Goal: Transaction & Acquisition: Subscribe to service/newsletter

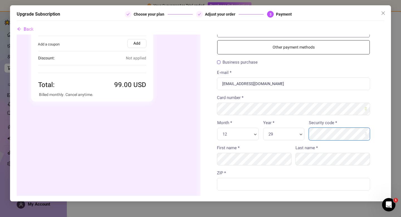
scroll to position [39, 0]
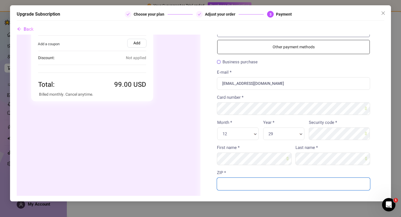
click at [270, 183] on input "ZIP *" at bounding box center [293, 183] width 153 height 13
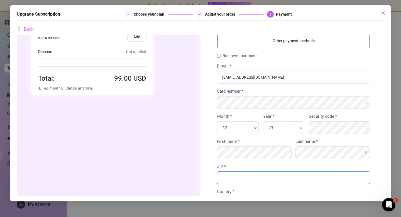
scroll to position [50, 0]
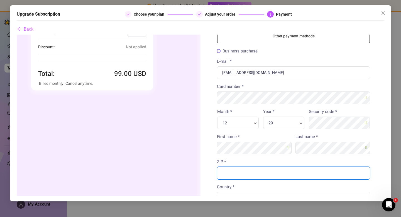
click at [258, 169] on input "ZIP *" at bounding box center [293, 173] width 153 height 13
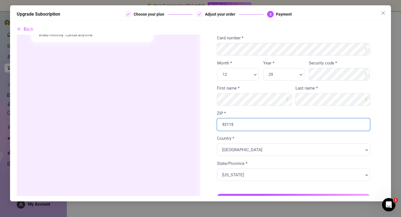
scroll to position [136, 0]
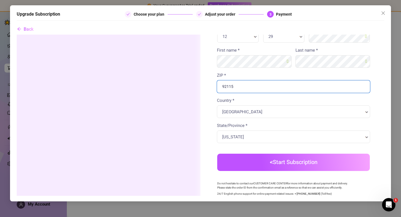
type input "92115"
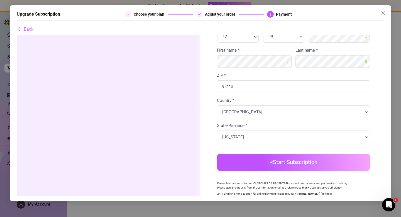
click at [267, 166] on body "Order summary" at bounding box center [201, 73] width 368 height 350
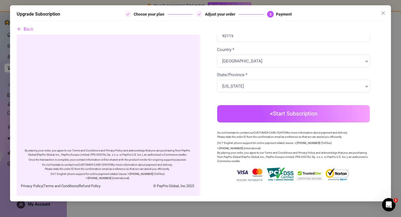
scroll to position [189, 0]
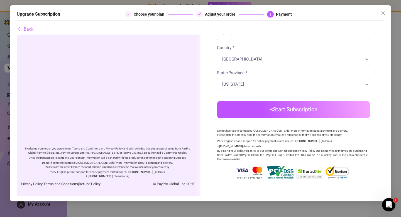
click at [277, 111] on button "Start Subscription" at bounding box center [293, 109] width 153 height 17
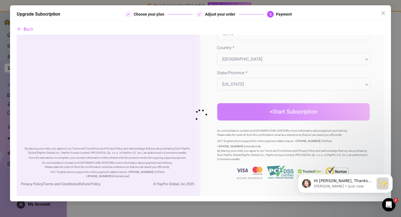
scroll to position [0, 0]
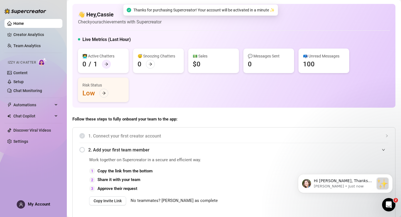
click at [106, 63] on icon "arrow-right" at bounding box center [106, 64] width 4 height 4
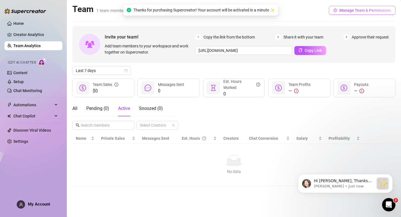
click at [354, 8] on span "Manage Team & Permissions" at bounding box center [365, 10] width 52 height 4
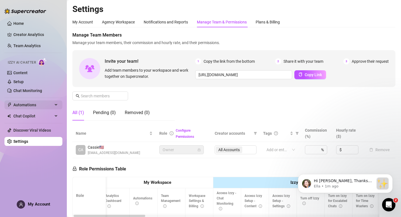
click at [30, 103] on span "Automations" at bounding box center [33, 104] width 40 height 9
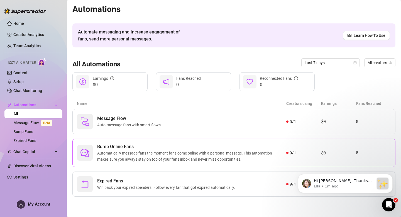
click at [174, 150] on span "Automatically message fans the moment fans come online with a personal message.…" at bounding box center [191, 156] width 189 height 12
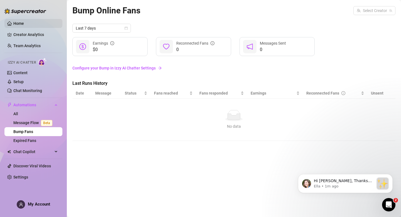
click at [24, 25] on link "Home" at bounding box center [18, 23] width 11 height 4
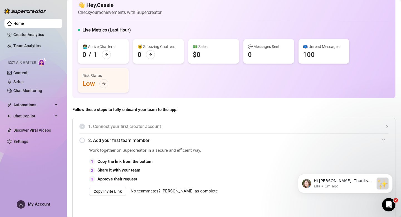
scroll to position [12, 0]
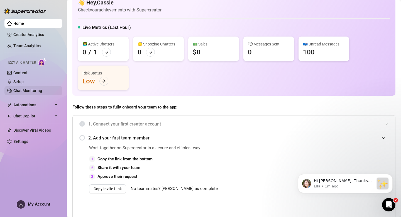
click at [38, 93] on link "Chat Monitoring" at bounding box center [27, 90] width 29 height 4
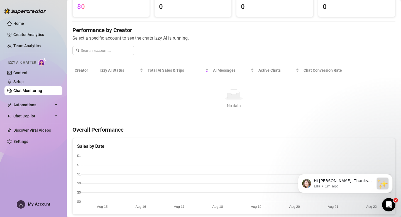
scroll to position [49, 0]
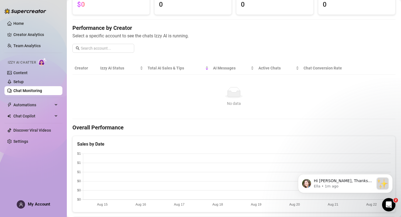
click at [36, 122] on ul "Home Creator Analytics Team Analytics Izzy AI Chatter Content Setup Chat Monito…" at bounding box center [33, 82] width 58 height 131
click at [39, 117] on span "Chat Copilot" at bounding box center [33, 115] width 40 height 9
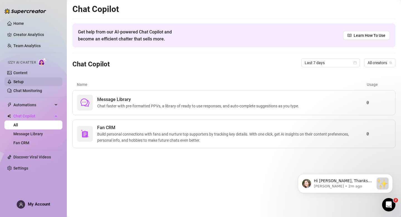
click at [24, 80] on link "Setup" at bounding box center [18, 81] width 10 height 4
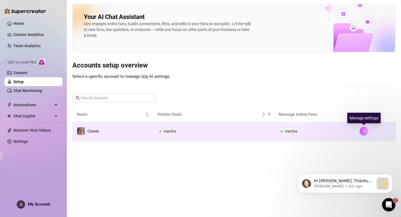
click at [363, 131] on icon "right" at bounding box center [364, 131] width 4 height 4
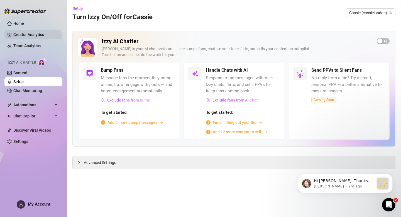
click at [21, 34] on link "Creator Analytics" at bounding box center [35, 34] width 45 height 9
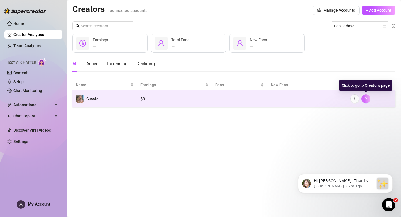
click at [367, 100] on icon "right" at bounding box center [366, 99] width 4 height 4
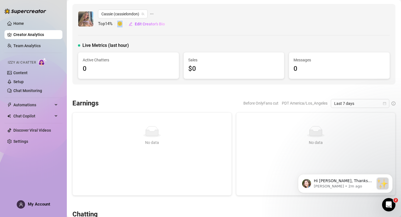
click at [119, 23] on span "🙂" at bounding box center [122, 24] width 11 height 7
click at [204, 25] on div "Cassie (cassielondon) Top 14 % 🙂 Edit Creator's Bio" at bounding box center [234, 18] width 312 height 19
click at [24, 25] on link "Home" at bounding box center [18, 23] width 11 height 4
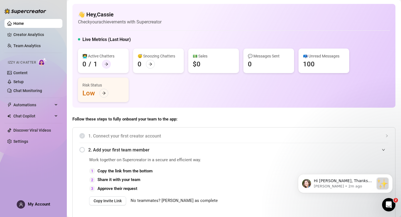
click at [102, 64] on div at bounding box center [106, 64] width 9 height 9
